Goal: Use online tool/utility: Use online tool/utility

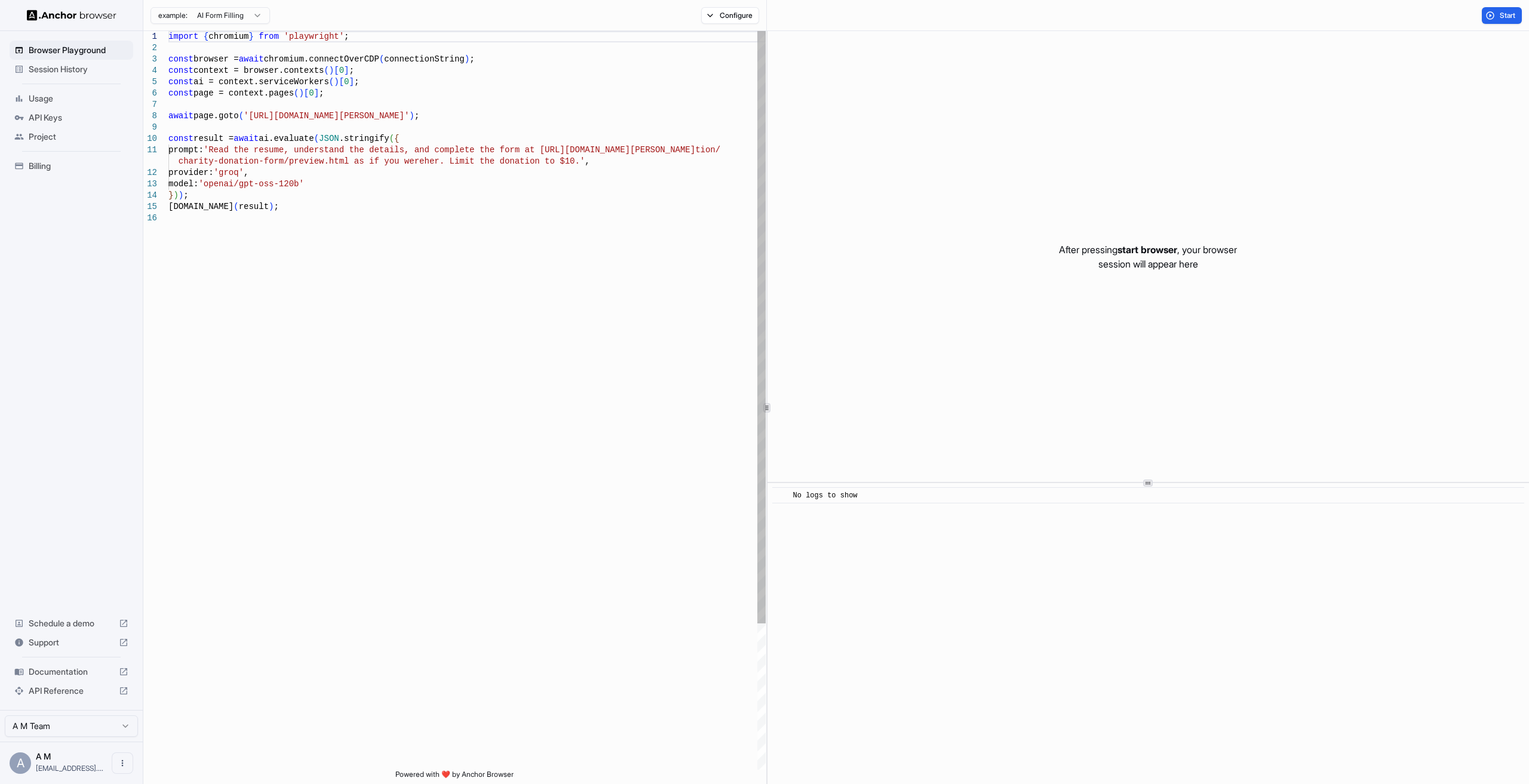
click at [386, 205] on div "import { chromium } from 'playwright' ; const browser = await chromium.connectO…" at bounding box center [467, 491] width 597 height 920
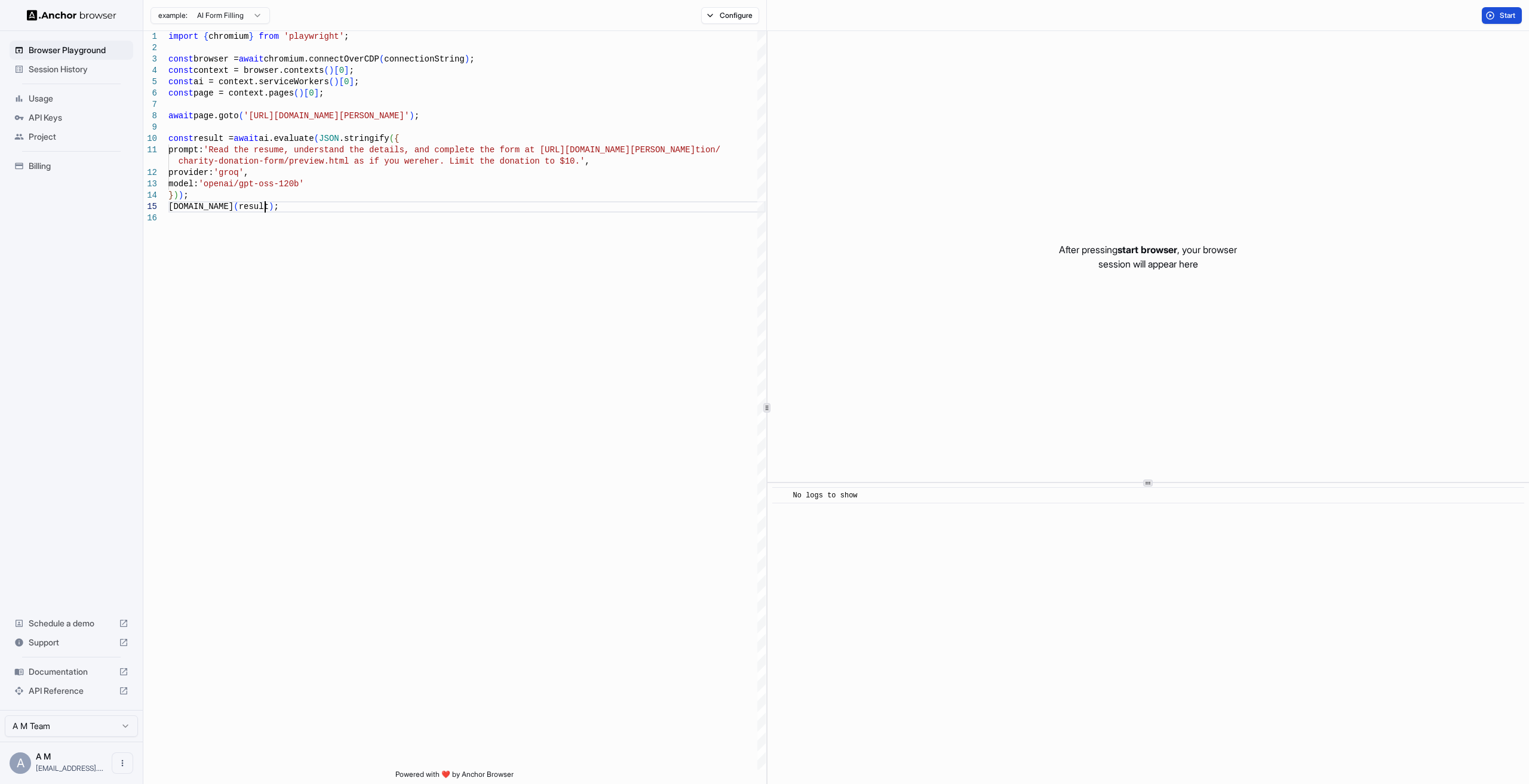
click at [1510, 17] on span "Start" at bounding box center [1508, 15] width 17 height 10
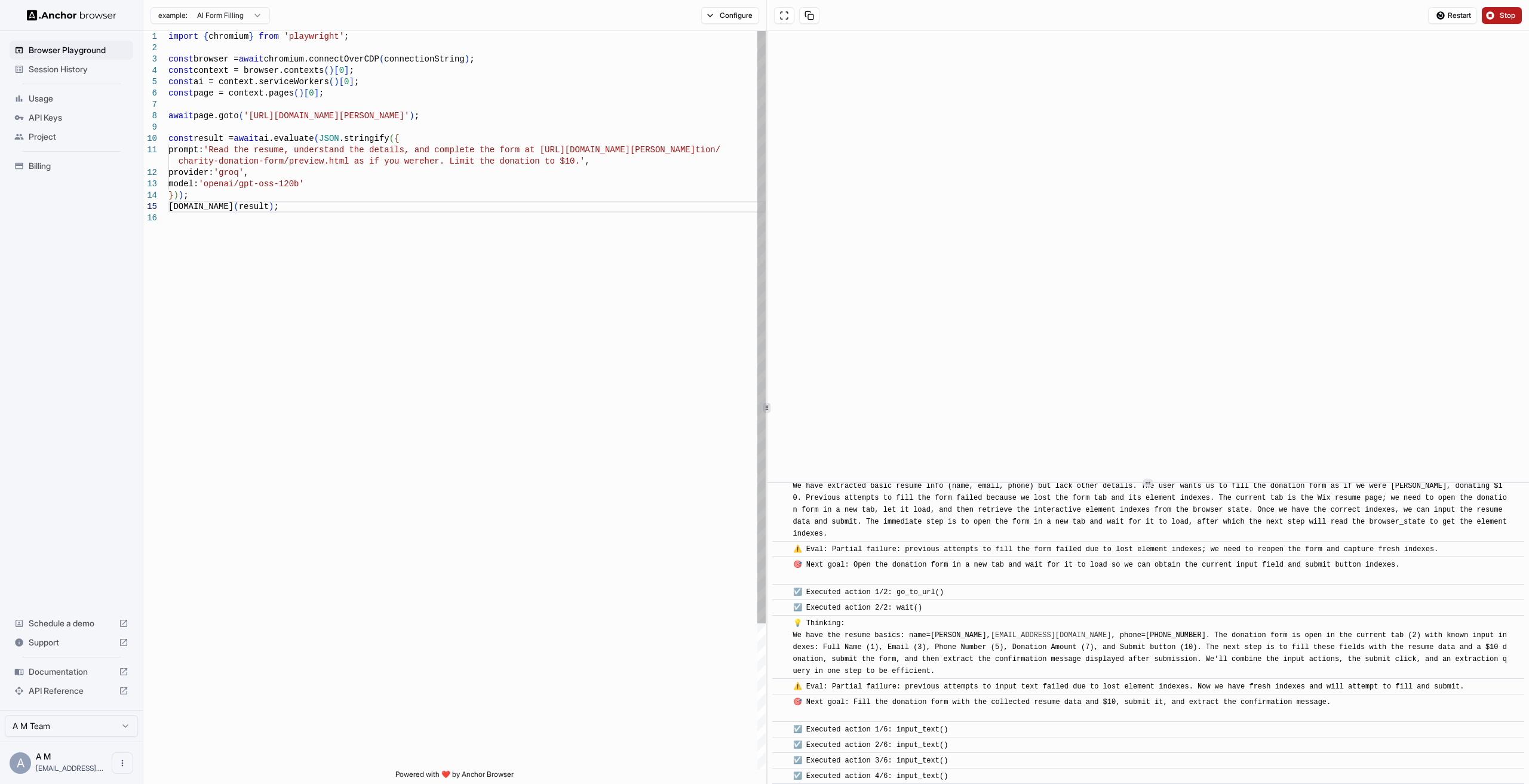
click at [348, 162] on div "import { chromium } from 'playwright' ; const browser = await chromium.connectO…" at bounding box center [467, 491] width 597 height 920
click at [582, 115] on div "import { chromium } from 'playwright' ; const browser = await chromium.connectO…" at bounding box center [467, 491] width 597 height 920
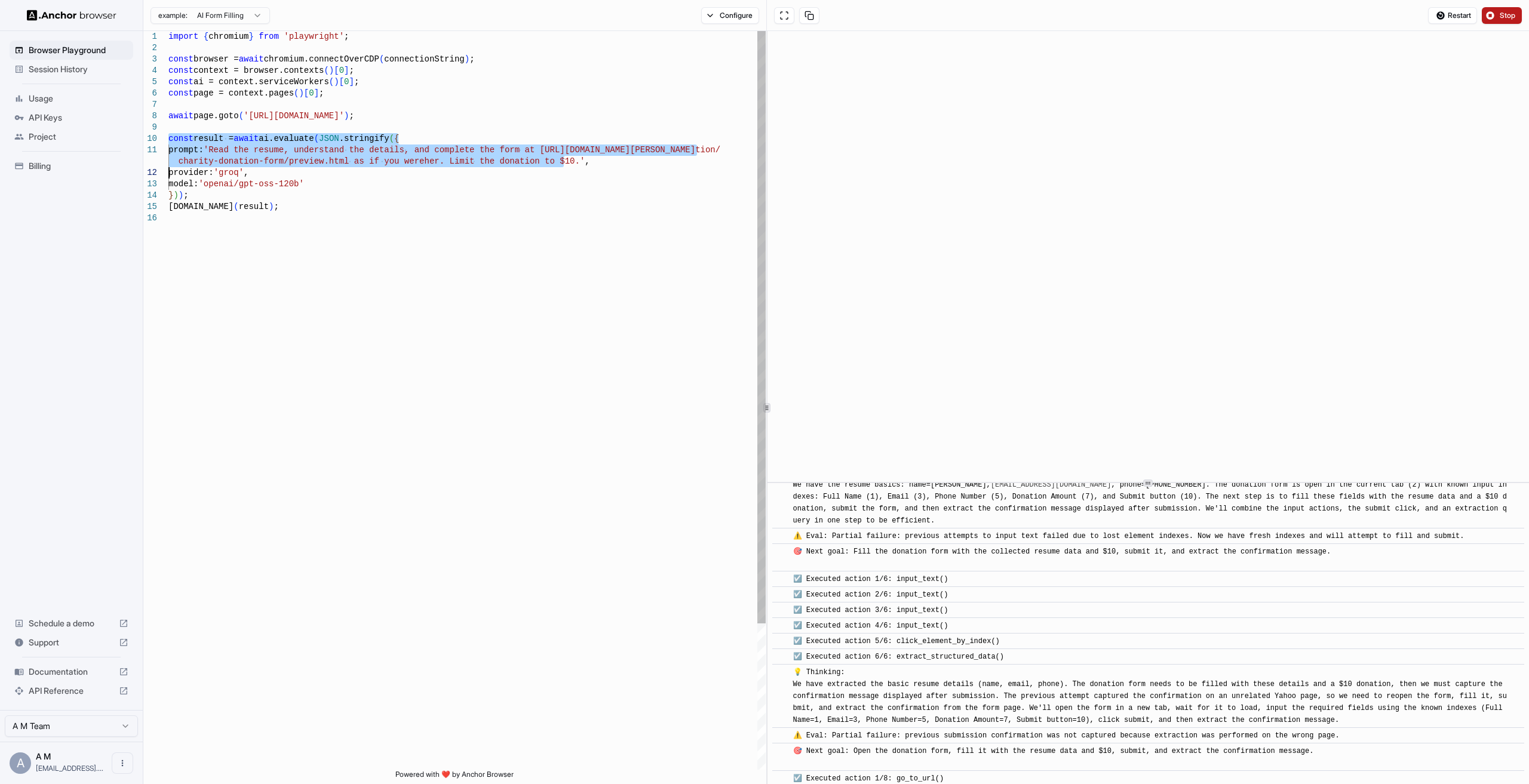
scroll to position [2565, 0]
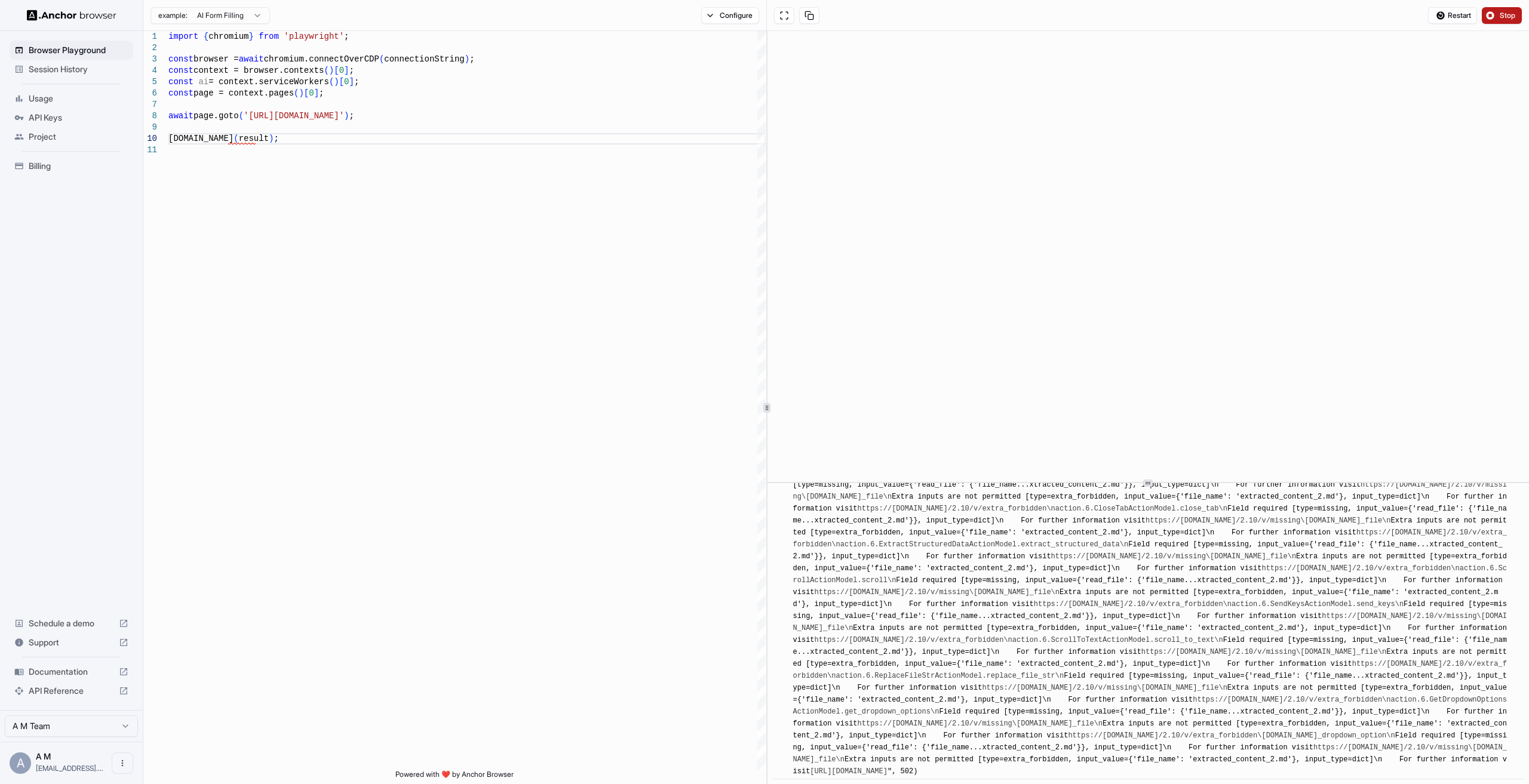
click at [1511, 16] on span "Stop" at bounding box center [1508, 15] width 17 height 10
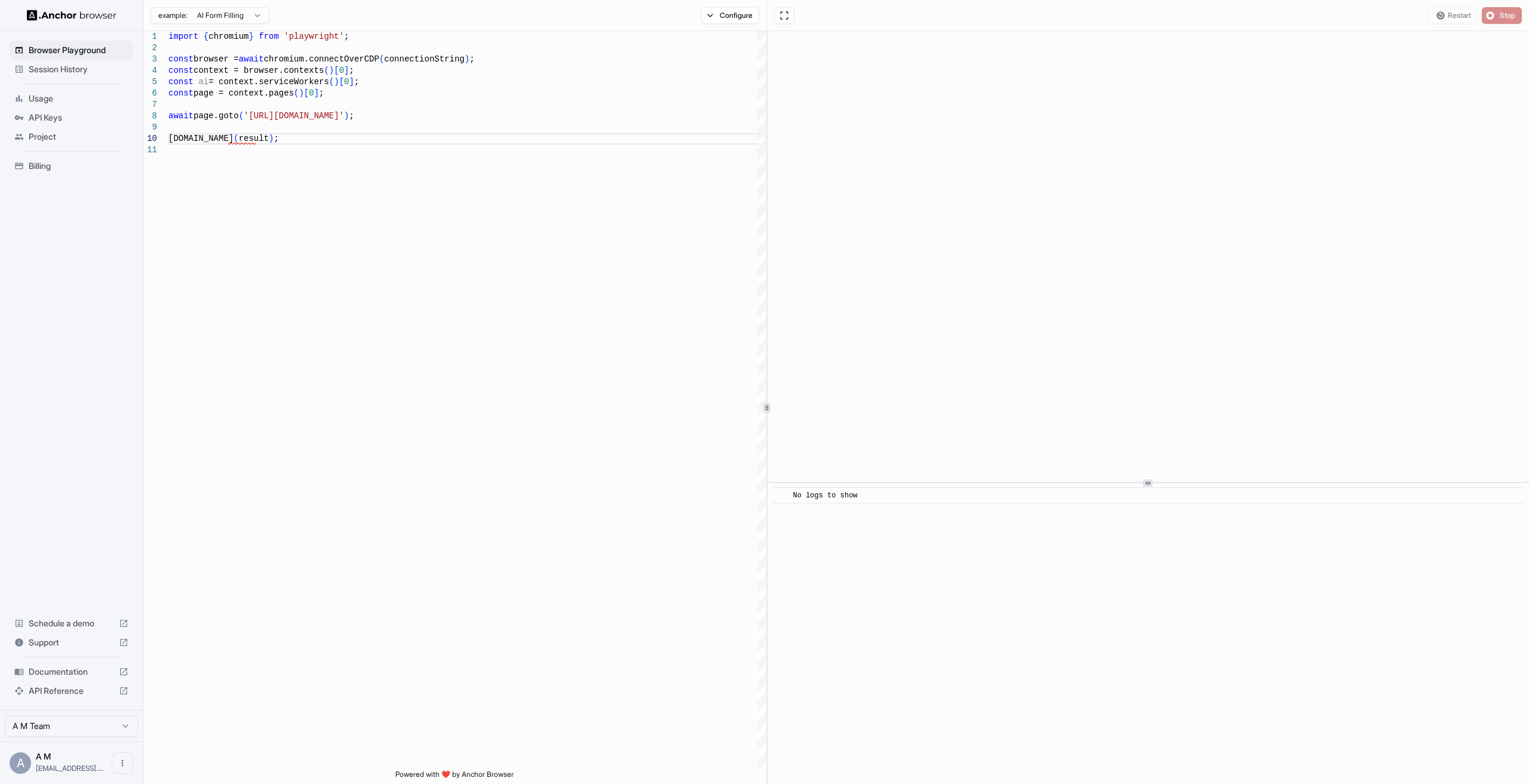
scroll to position [0, 0]
click at [1503, 14] on span "Start" at bounding box center [1508, 15] width 17 height 10
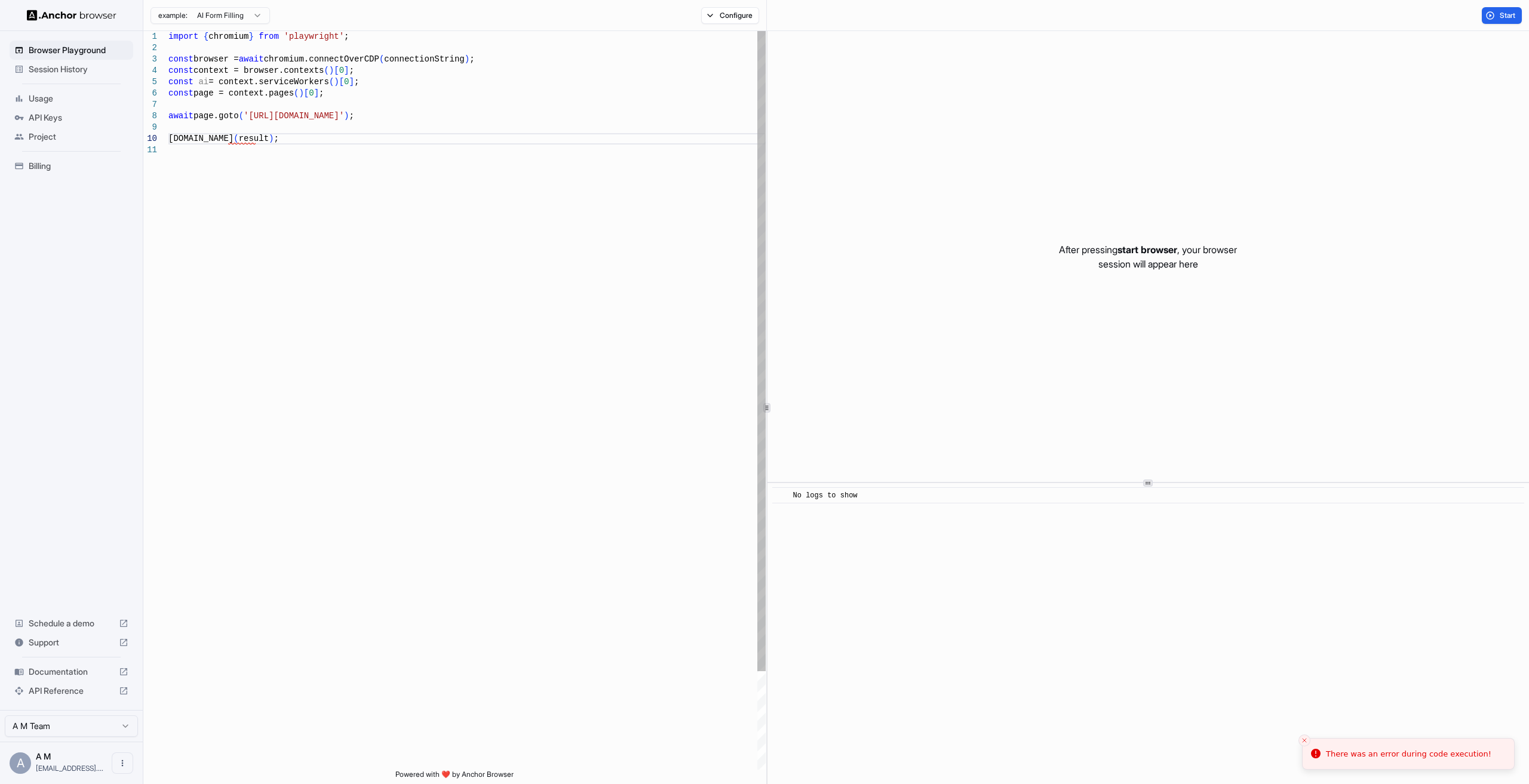
scroll to position [80, 0]
click at [451, 125] on div "import { chromium } from 'playwright' ; const browser = await chromium.connectO…" at bounding box center [467, 457] width 597 height 852
click at [467, 138] on div "import { chromium } from 'playwright' ; const browser = await chromium.connectO…" at bounding box center [467, 457] width 597 height 852
type textarea "**********"
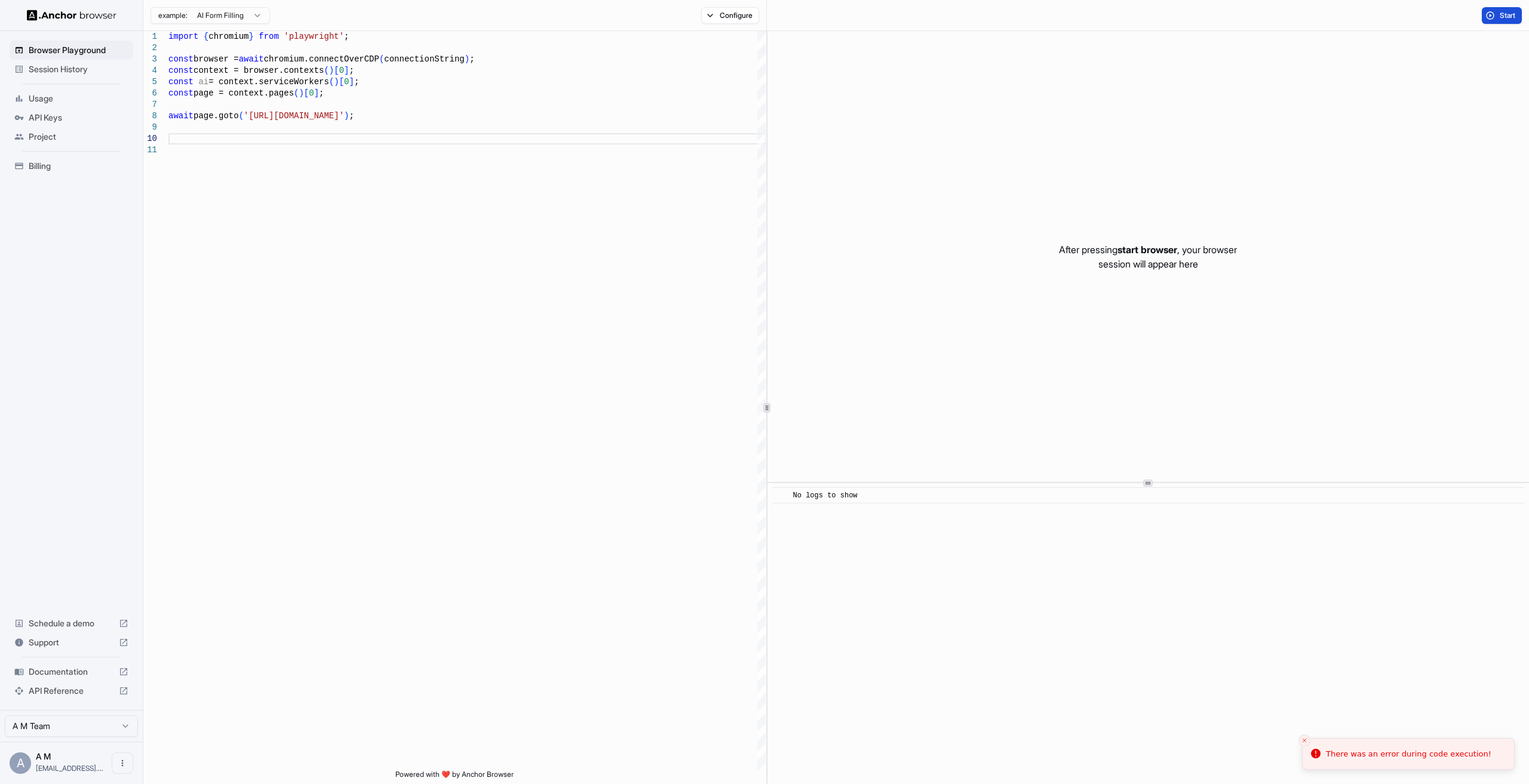
click at [1512, 16] on span "Start" at bounding box center [1508, 15] width 17 height 10
